Goal: Transaction & Acquisition: Purchase product/service

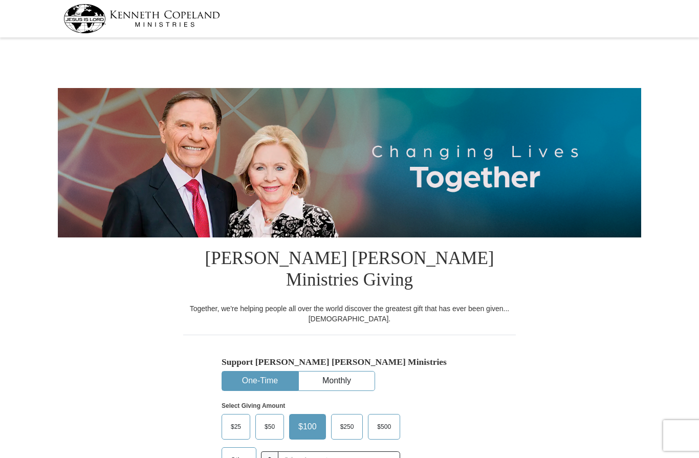
select select "IL"
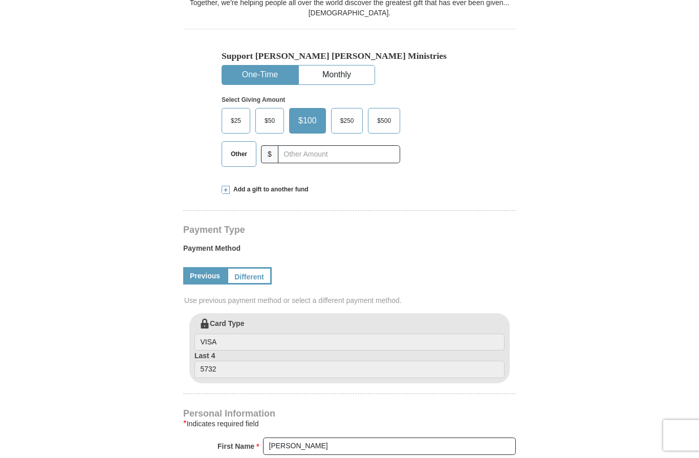
scroll to position [306, 0]
click at [222, 185] on span at bounding box center [225, 189] width 8 height 8
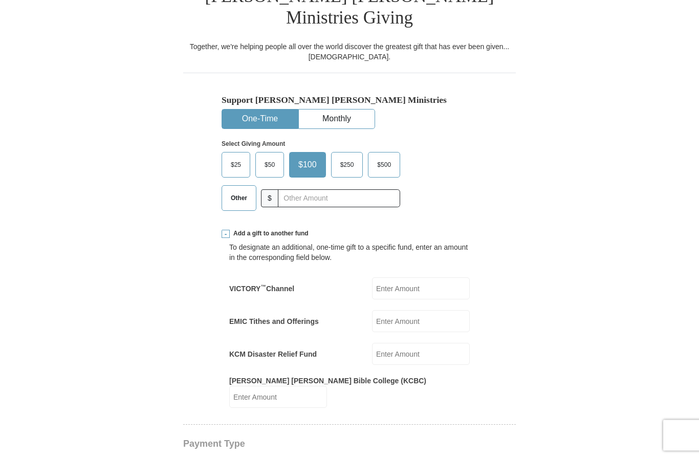
scroll to position [249, 0]
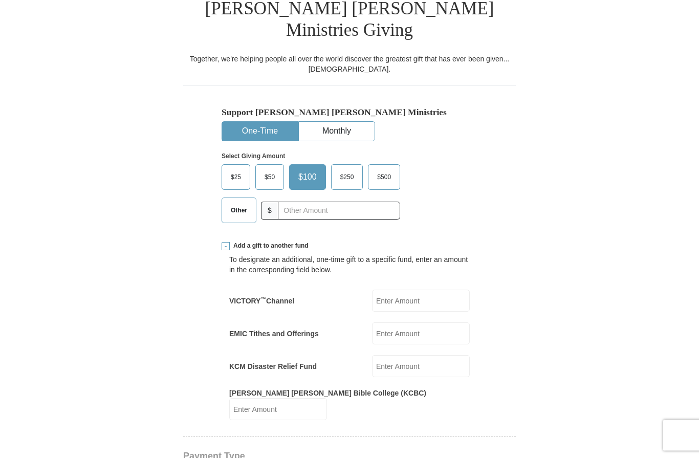
click at [243, 203] on span "Other" at bounding box center [239, 210] width 27 height 15
click at [0, 0] on input "Other" at bounding box center [0, 0] width 0 height 0
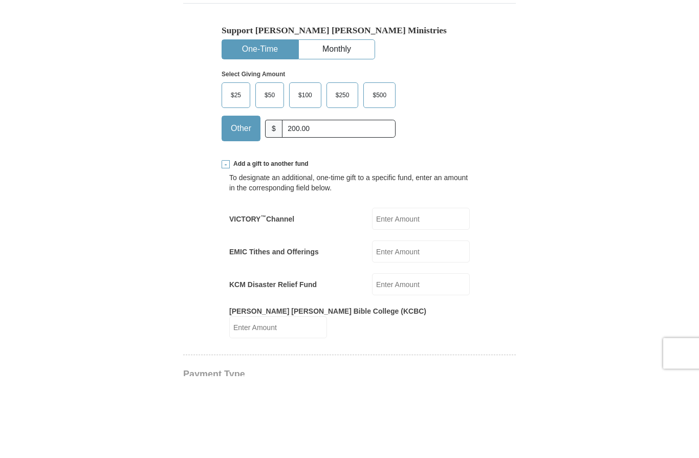
scroll to position [331, 0]
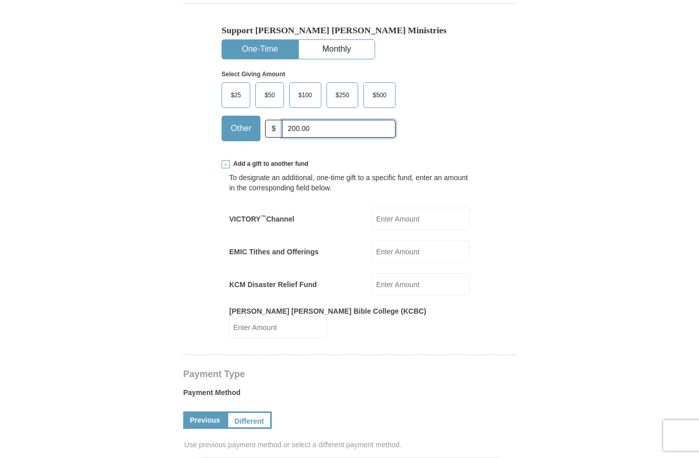
click at [316, 120] on input "200.00" at bounding box center [339, 129] width 114 height 18
type input "2"
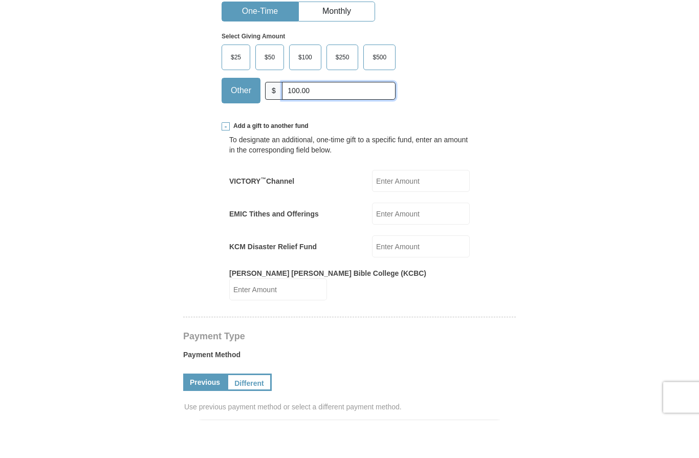
type input "100.00"
click at [422, 208] on input "VICTORY ™ Channel" at bounding box center [421, 219] width 98 height 22
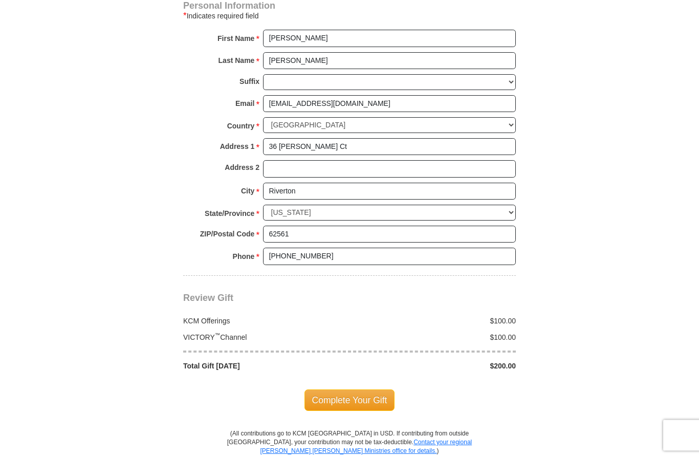
scroll to position [883, 0]
type input "100.00"
click at [355, 389] on span "Complete Your Gift" at bounding box center [349, 399] width 91 height 21
